Goal: Information Seeking & Learning: Learn about a topic

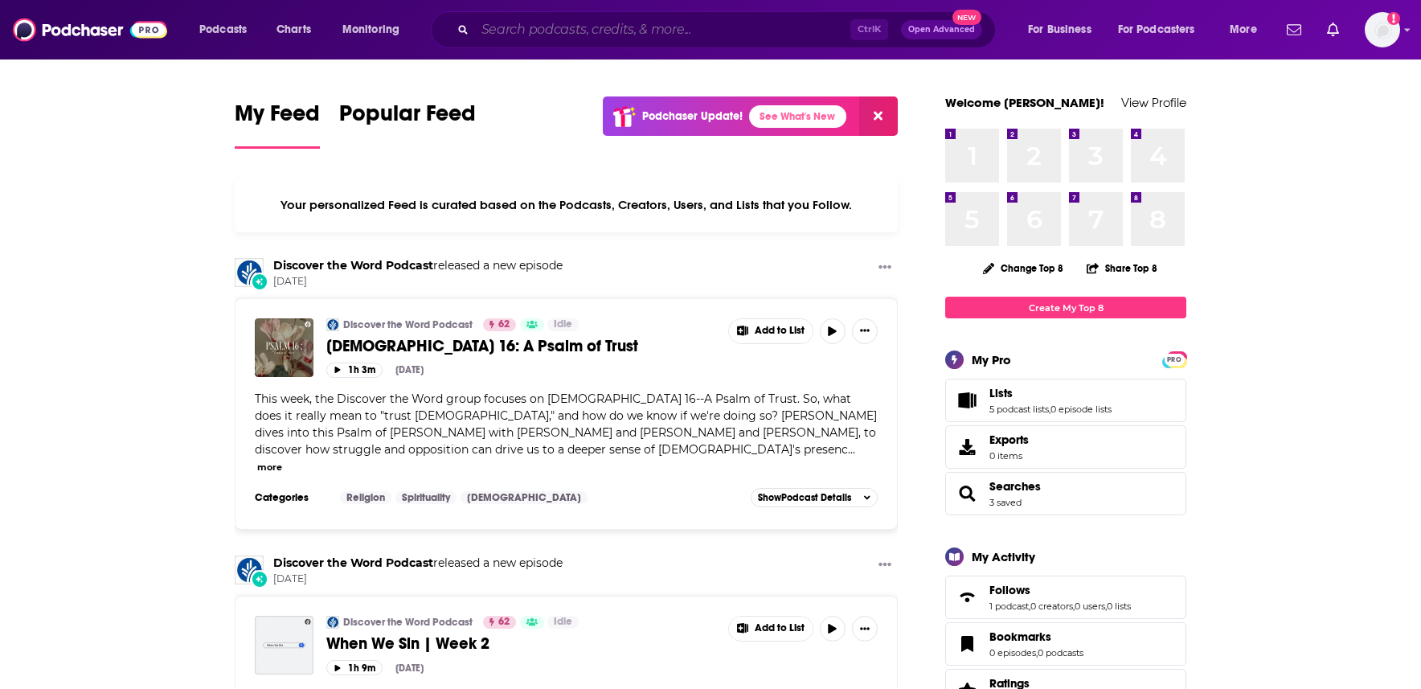
click at [538, 27] on input "Search podcasts, credits, & more..." at bounding box center [662, 30] width 375 height 26
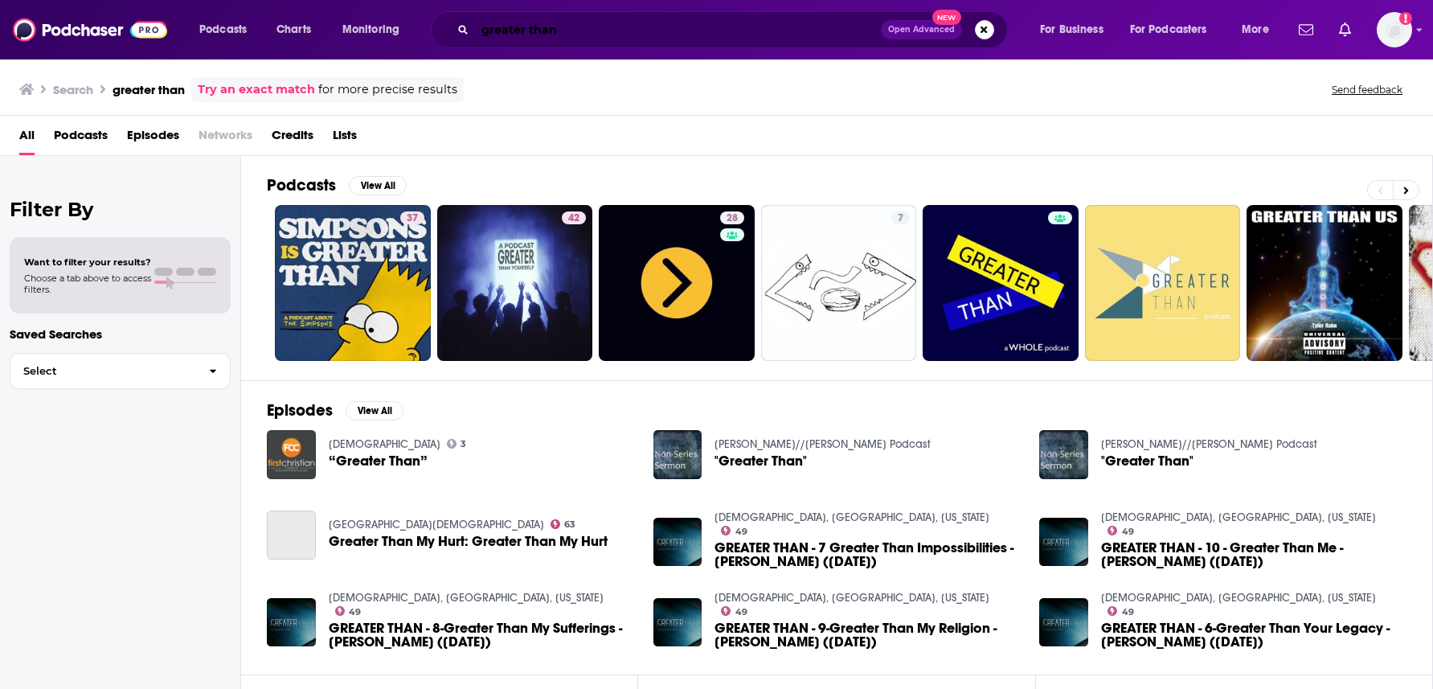
click at [568, 24] on input "greater than" at bounding box center [678, 30] width 406 height 26
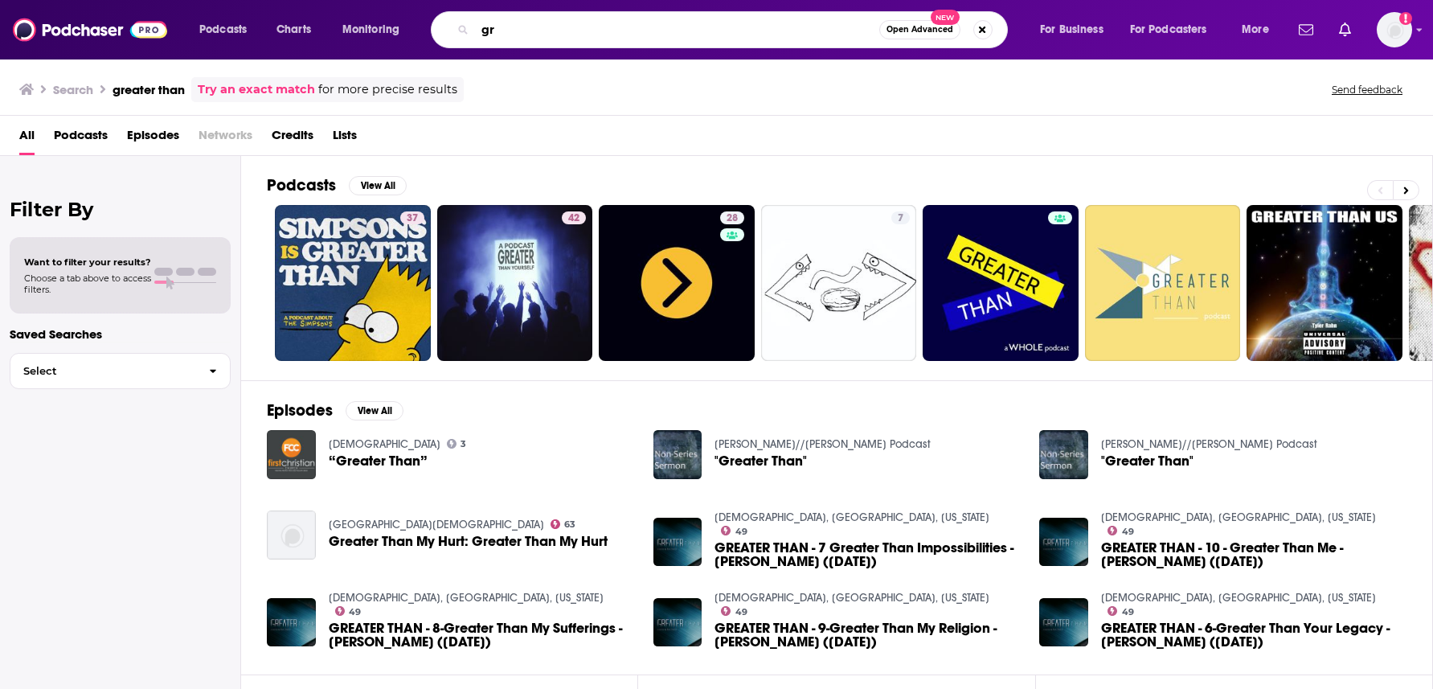
type input "g"
type input "[PERSON_NAME]"
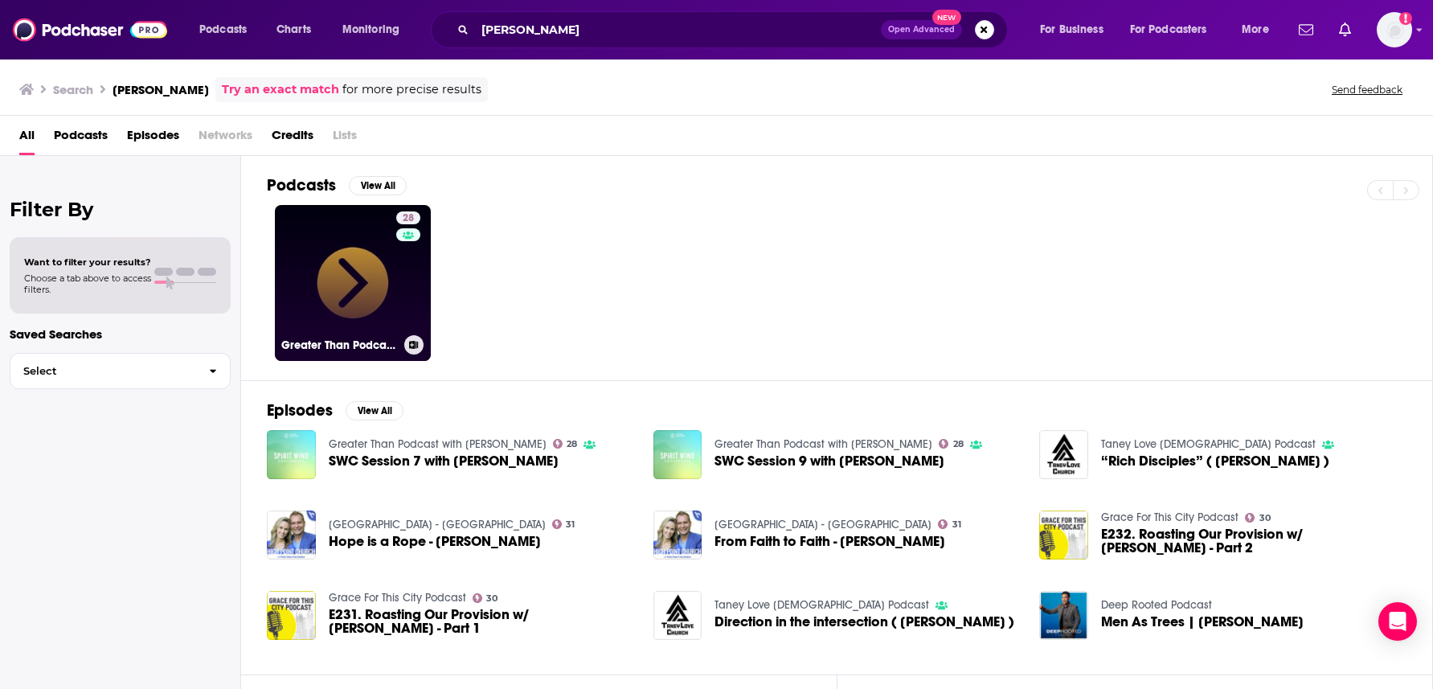
click at [326, 285] on link "28 Greater Than Podcast with [PERSON_NAME]" at bounding box center [353, 283] width 156 height 156
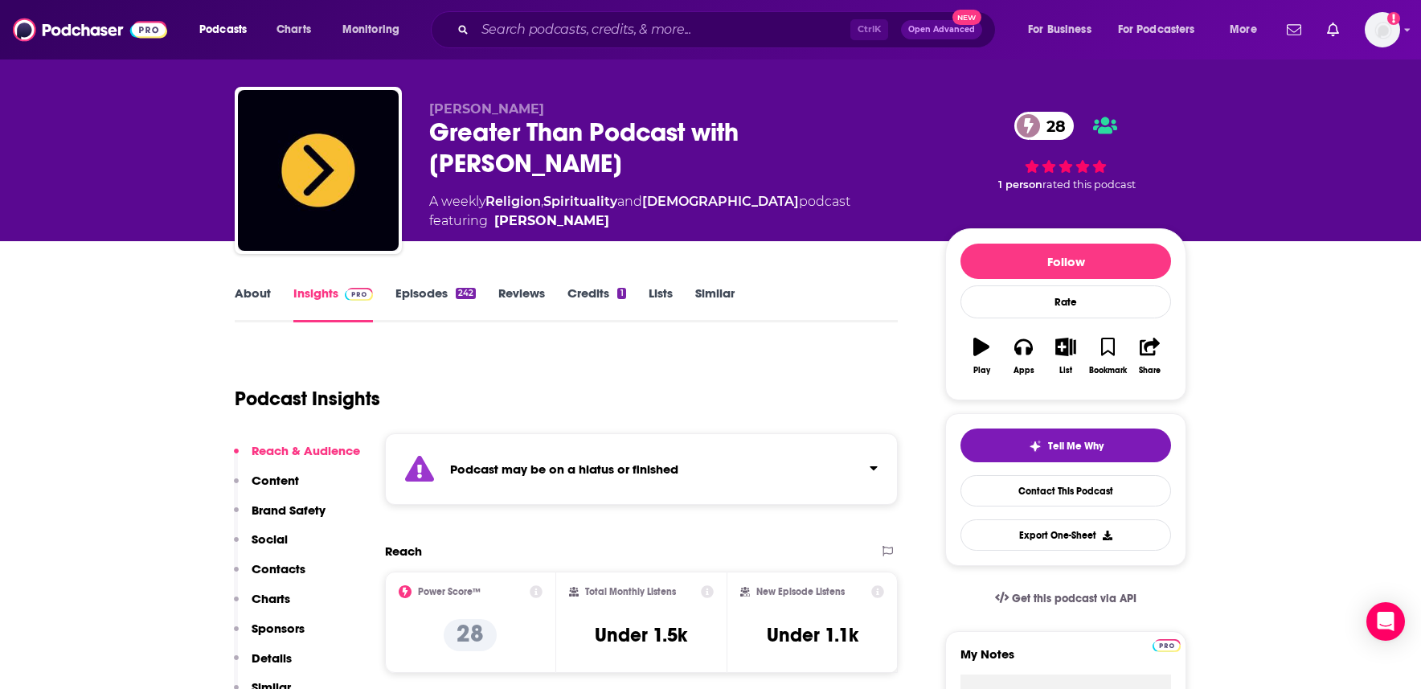
scroll to position [161, 0]
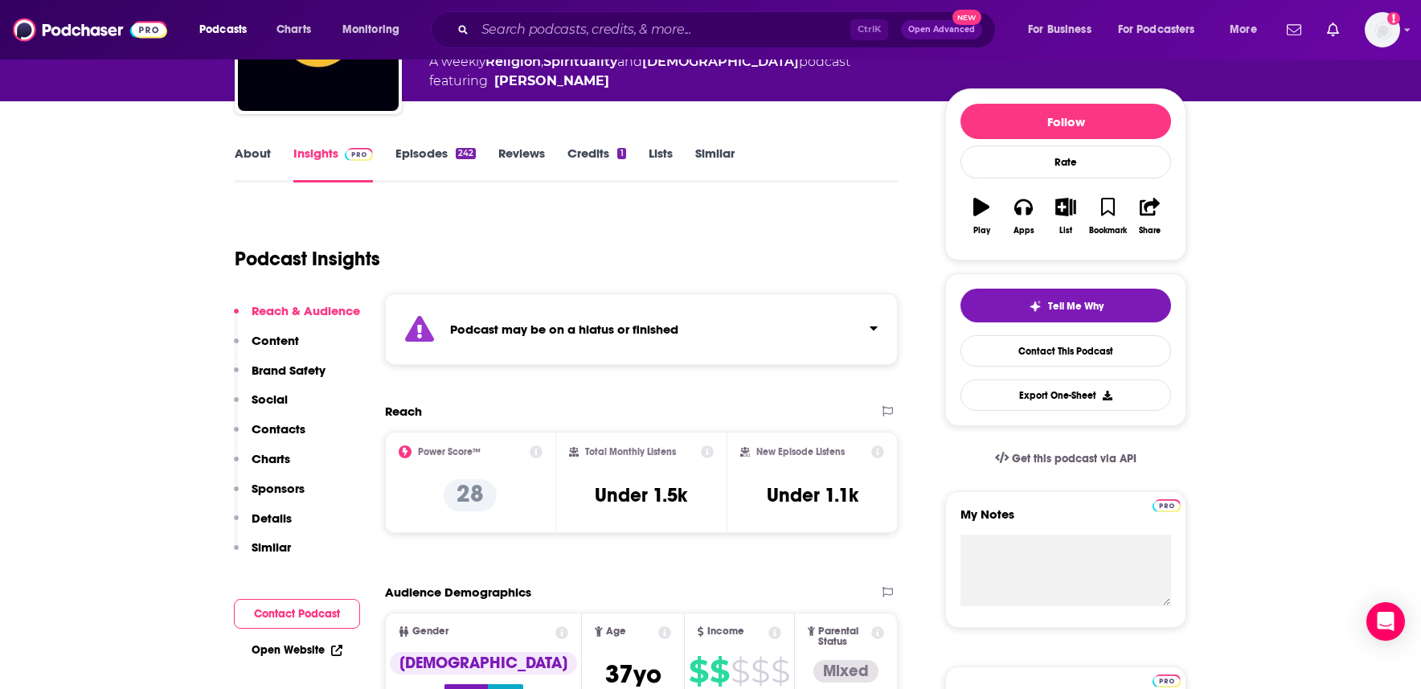
click at [432, 151] on link "Episodes 242" at bounding box center [435, 163] width 80 height 37
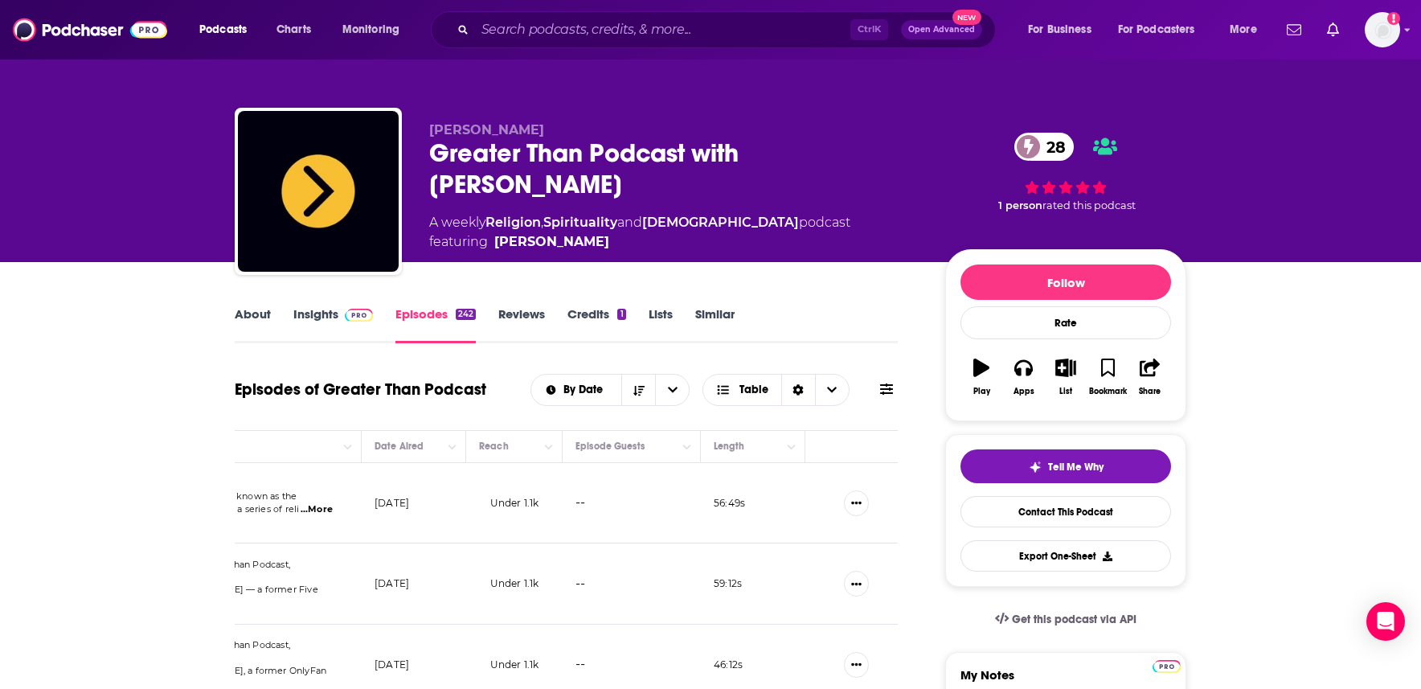
click at [320, 310] on link "Insights" at bounding box center [333, 324] width 80 height 37
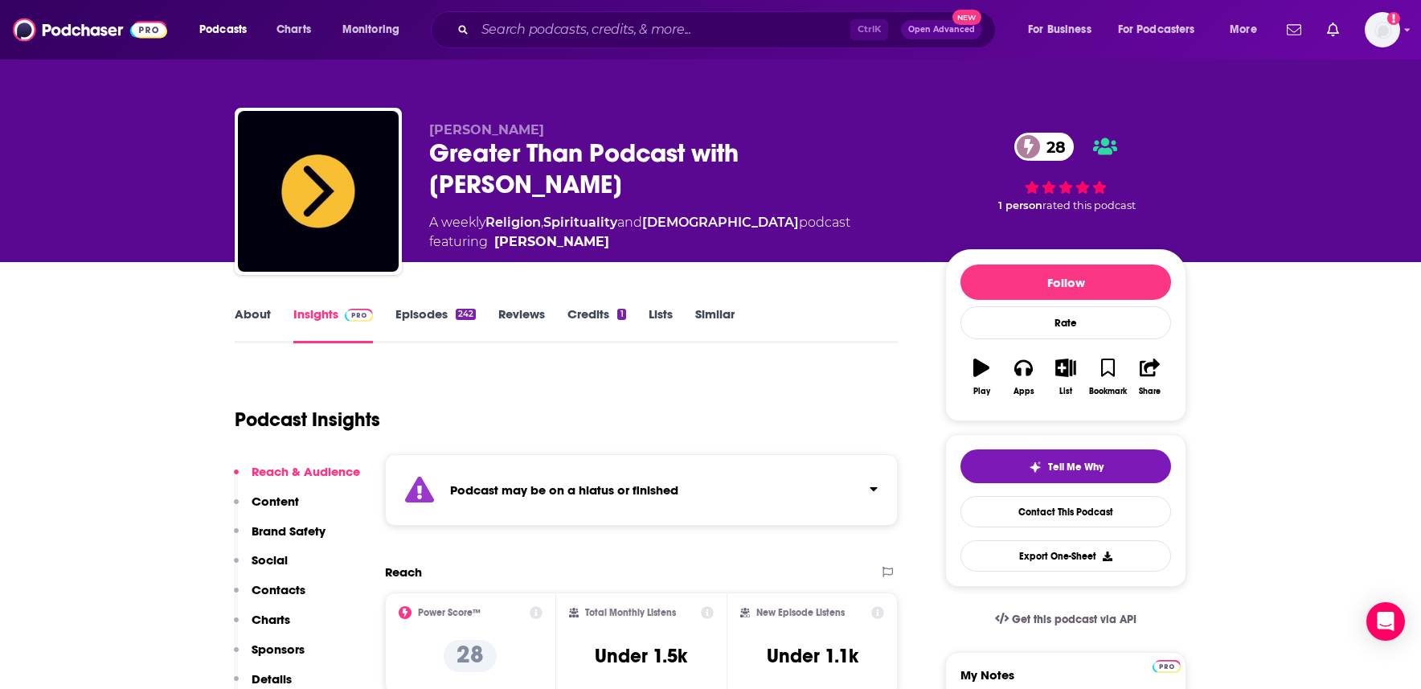
click at [873, 494] on icon "Click to expand status details" at bounding box center [874, 488] width 8 height 13
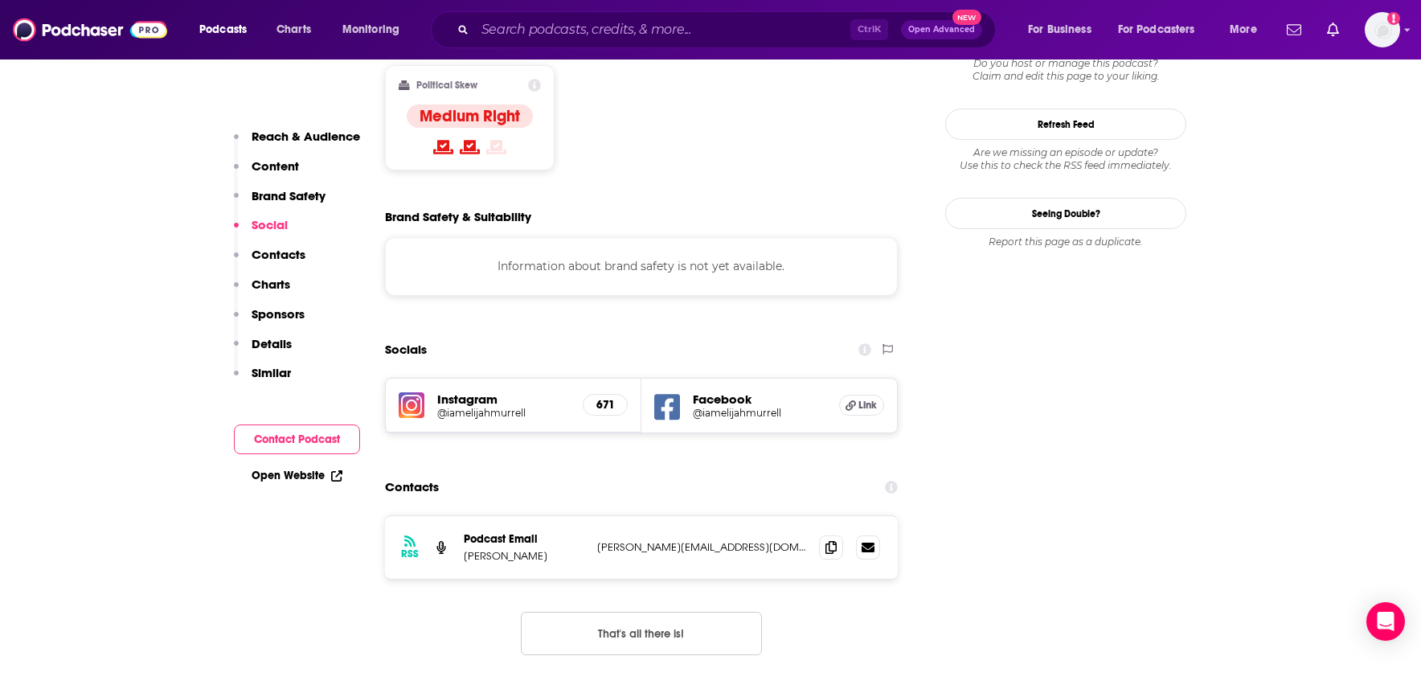
scroll to position [1447, 0]
click at [718, 390] on h5 "Facebook" at bounding box center [759, 397] width 133 height 15
click at [850, 393] on h5 "Link" at bounding box center [861, 403] width 45 height 21
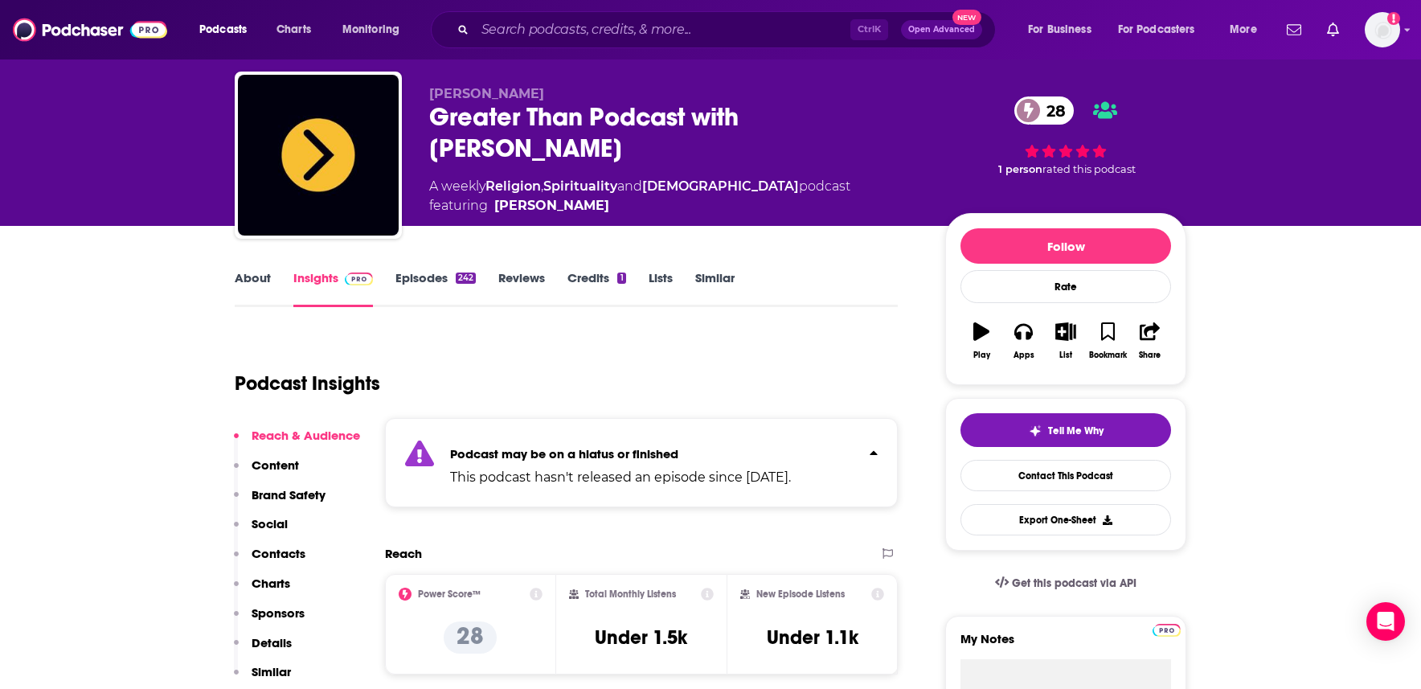
scroll to position [0, 0]
